Goal: Transaction & Acquisition: Purchase product/service

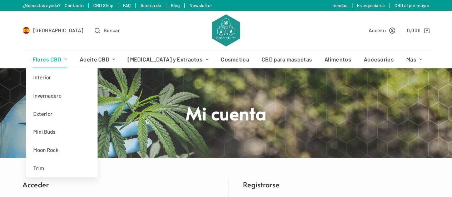
type input "miguel.angel.j.segura@gmail.com"
click at [59, 59] on link "Flores CBD" at bounding box center [49, 59] width 47 height 18
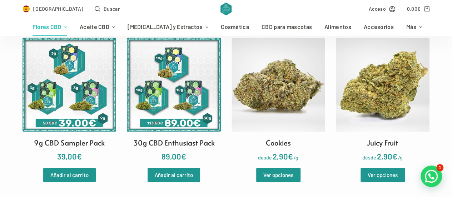
scroll to position [384, 0]
click at [186, 97] on img at bounding box center [174, 84] width 94 height 94
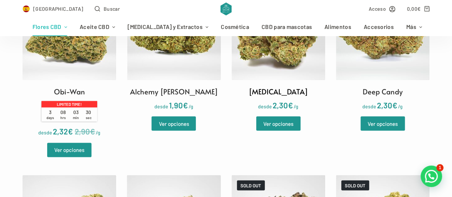
scroll to position [598, 0]
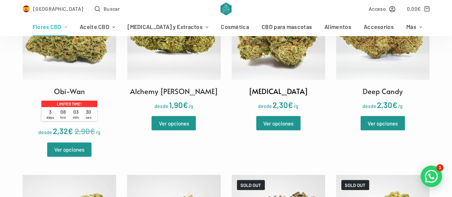
click at [263, 53] on img at bounding box center [278, 33] width 94 height 94
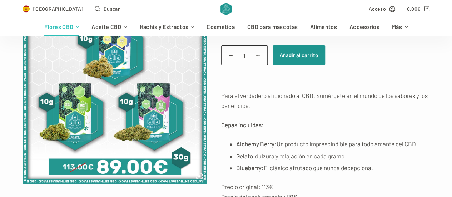
scroll to position [107, 0]
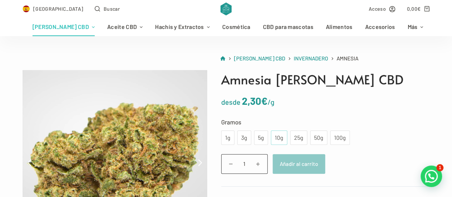
scroll to position [36, 0]
click at [275, 141] on div "10g" at bounding box center [279, 137] width 8 height 9
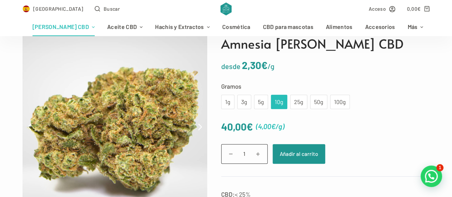
scroll to position [71, 0]
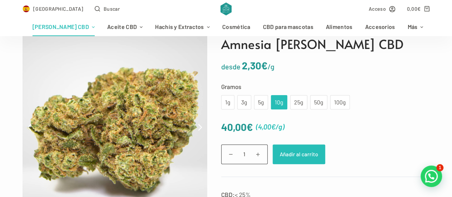
click at [307, 162] on button "Añadir al carrito" at bounding box center [298, 154] width 52 height 20
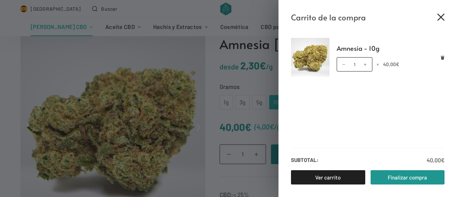
click at [441, 14] on icon "Cerrar el cajón del carrito" at bounding box center [440, 17] width 7 height 7
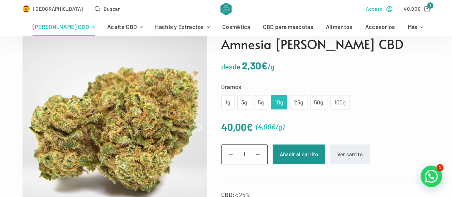
click at [387, 11] on link "Acceso" at bounding box center [379, 9] width 27 height 8
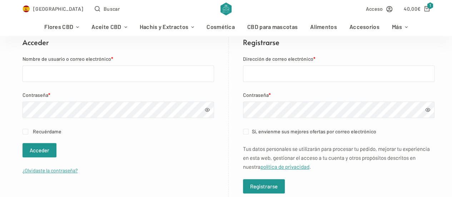
scroll to position [142, 0]
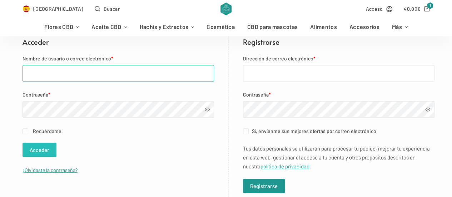
type input "[EMAIL_ADDRESS][DOMAIN_NAME]"
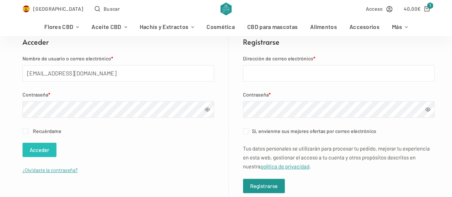
click at [37, 144] on button "Acceder" at bounding box center [39, 149] width 34 height 14
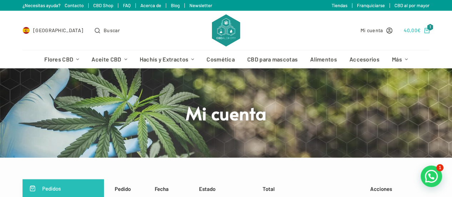
click at [427, 27] on link "40,00 € 1" at bounding box center [416, 30] width 26 height 8
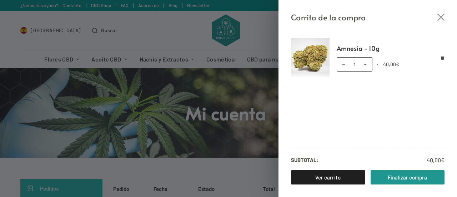
click at [158, 36] on div "Carrito de la compra Amnesia - 10g Amnesia - 10g cantidad 1 × 40,00 € Subtotal:…" at bounding box center [228, 98] width 457 height 197
